Goal: Check status

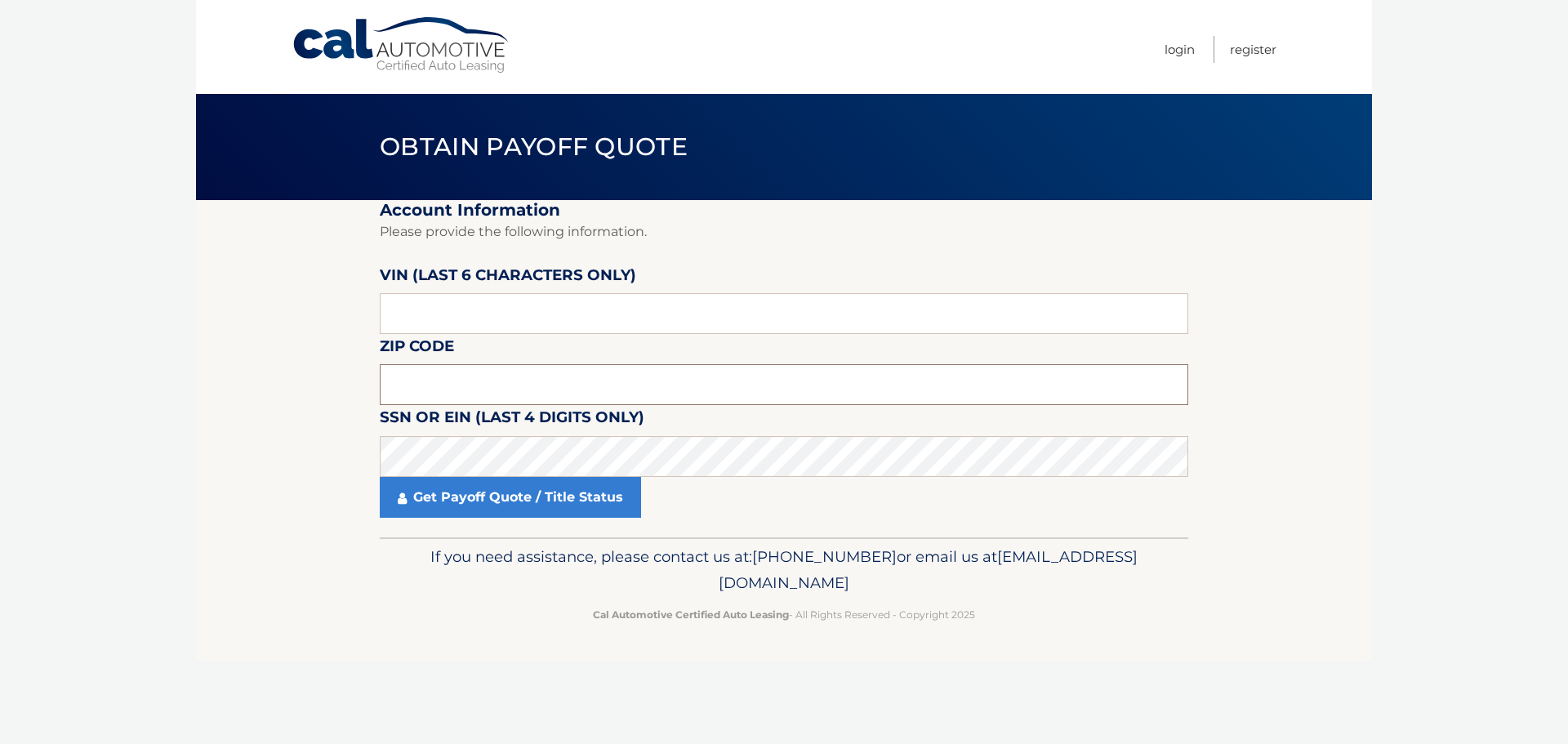
click at [514, 373] on input "text" at bounding box center [784, 384] width 808 height 41
type input "11980"
click at [518, 310] on input "text" at bounding box center [784, 313] width 808 height 41
paste input "361522"
type input "361522"
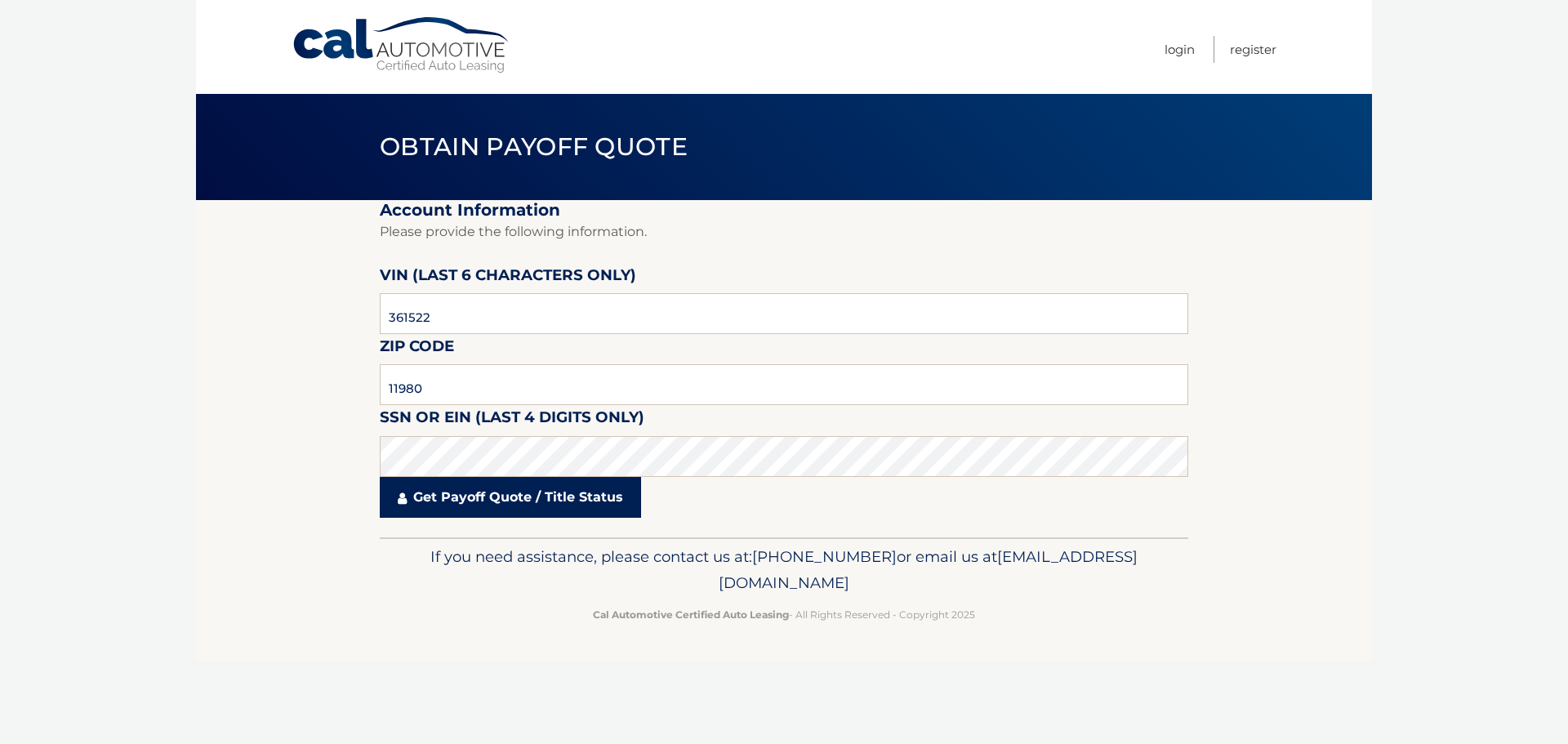
click at [504, 489] on link "Get Payoff Quote / Title Status" at bounding box center [511, 497] width 261 height 41
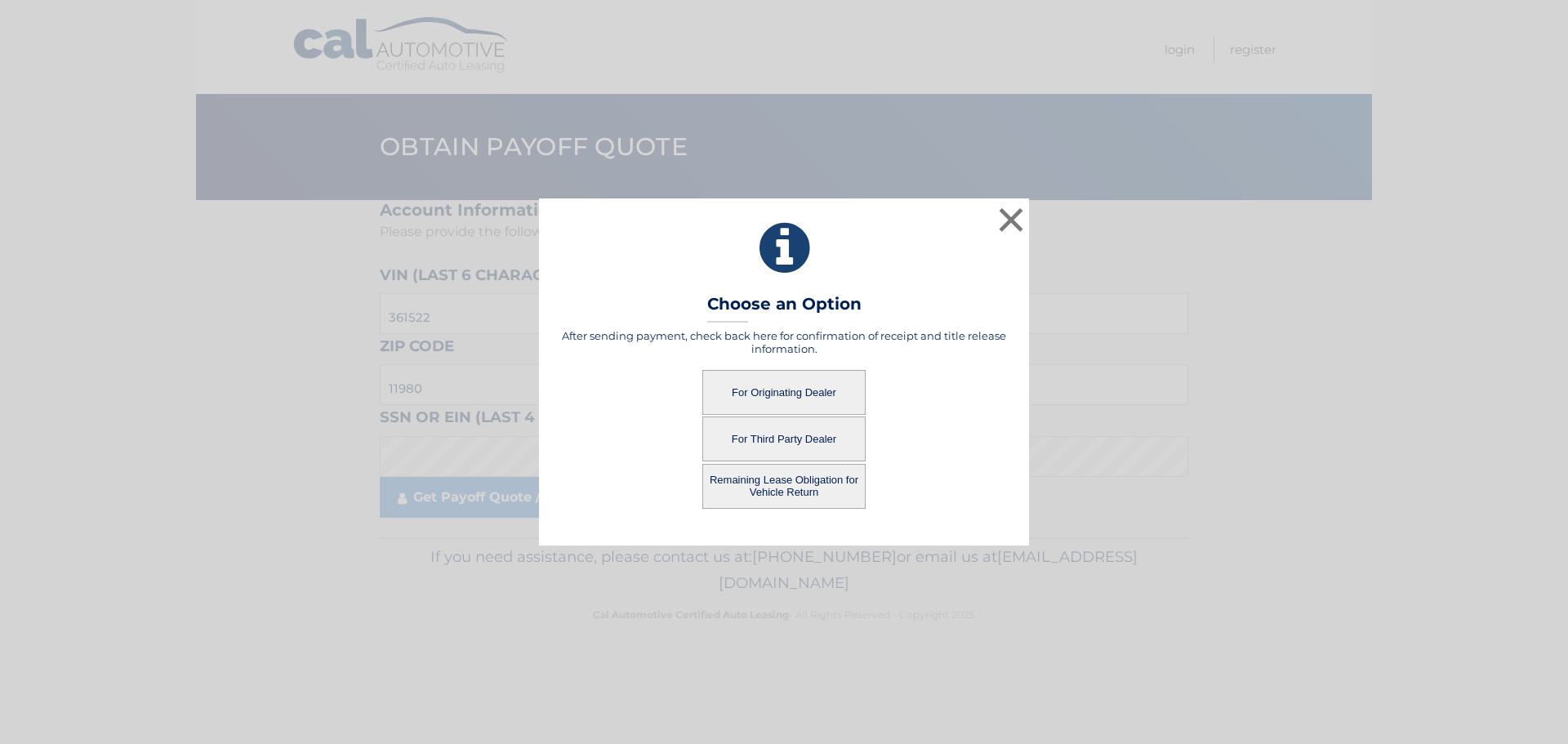
click at [774, 398] on button "For Originating Dealer" at bounding box center [784, 393] width 164 height 45
click at [771, 391] on button "For Originating Dealer" at bounding box center [784, 393] width 164 height 45
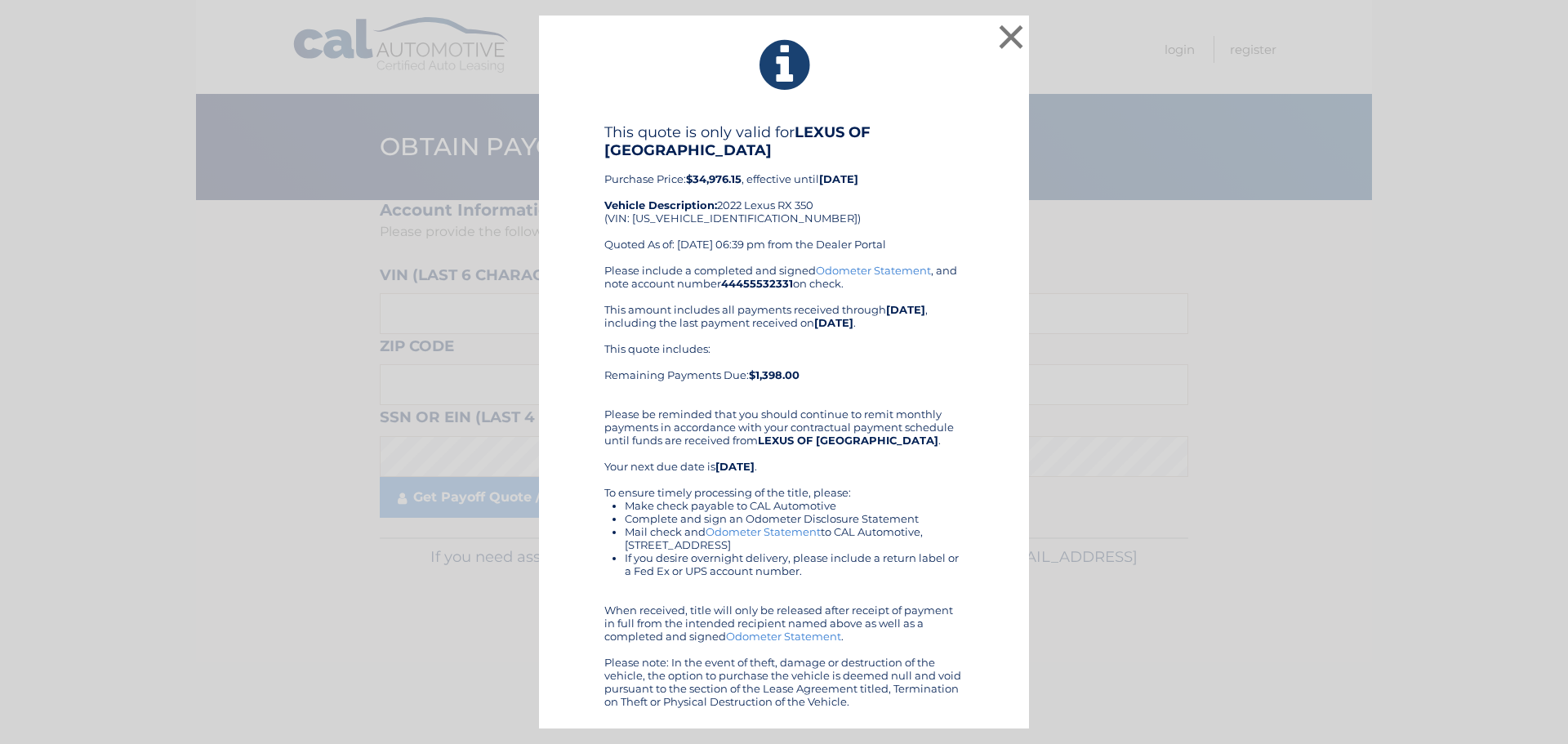
drag, startPoint x: 743, startPoint y: 178, endPoint x: 604, endPoint y: 183, distance: 139.1
click at [604, 183] on div "This quote is only valid for LEXUS OF SMITHTOWN Purchase Price: $34,976.15 , ef…" at bounding box center [784, 193] width 360 height 141
copy div "Purchase Price: $34,976.15"
